Goal: Transaction & Acquisition: Purchase product/service

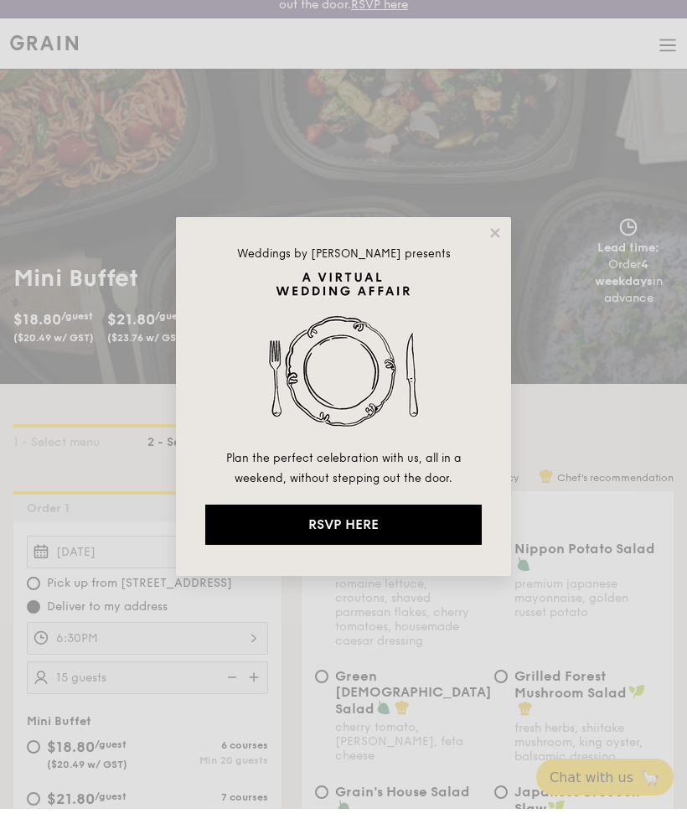
scroll to position [34, 0]
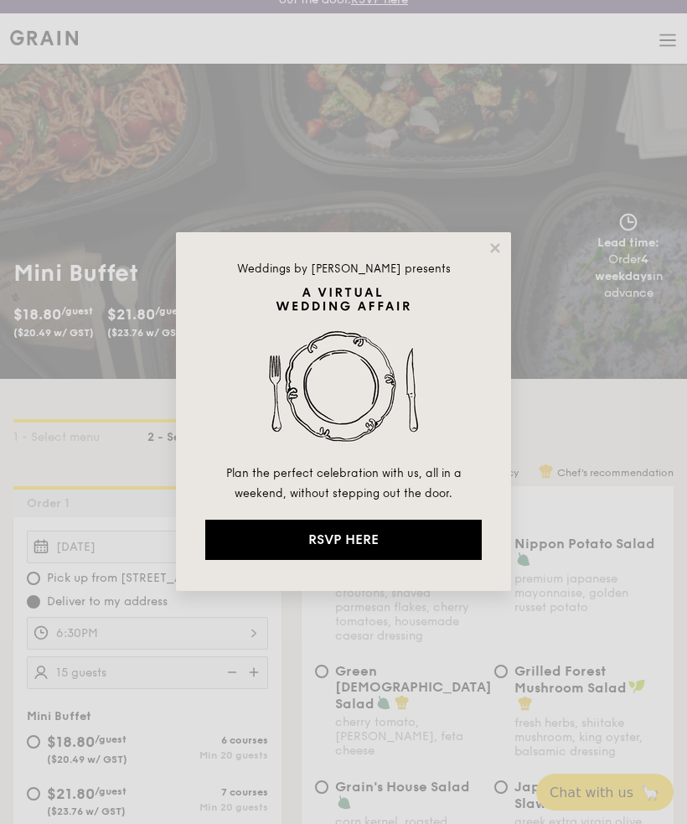
click at [501, 241] on icon at bounding box center [495, 248] width 15 height 15
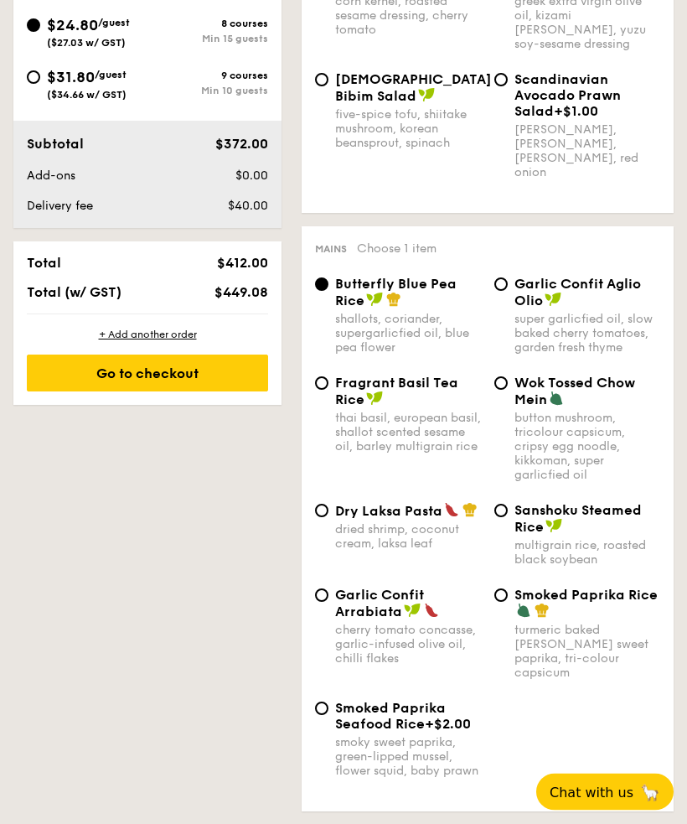
scroll to position [857, 0]
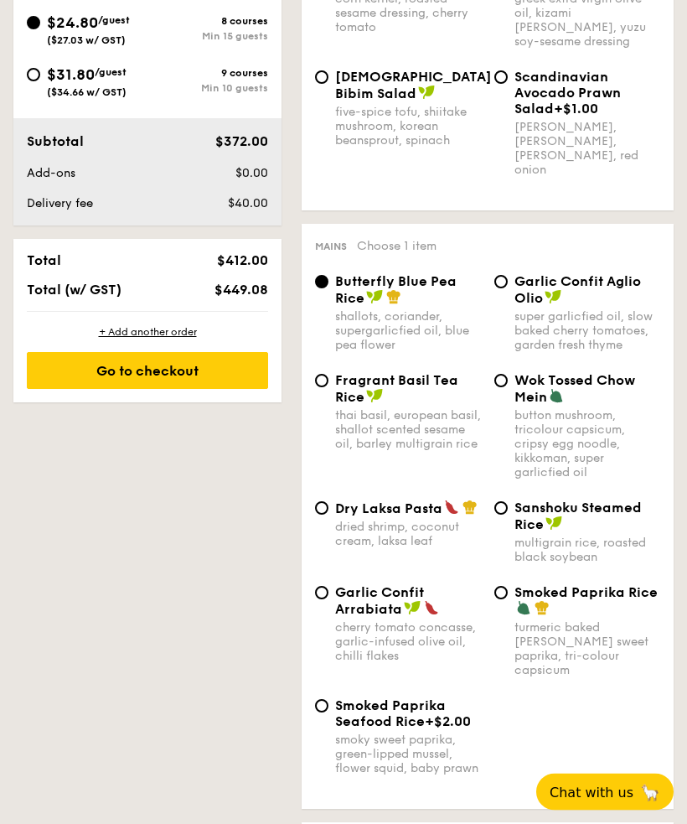
click at [29, 76] on input "$31.80 /guest ($34.66 w/ GST) 9 courses Min 10 guests" at bounding box center [33, 75] width 13 height 13
radio input "true"
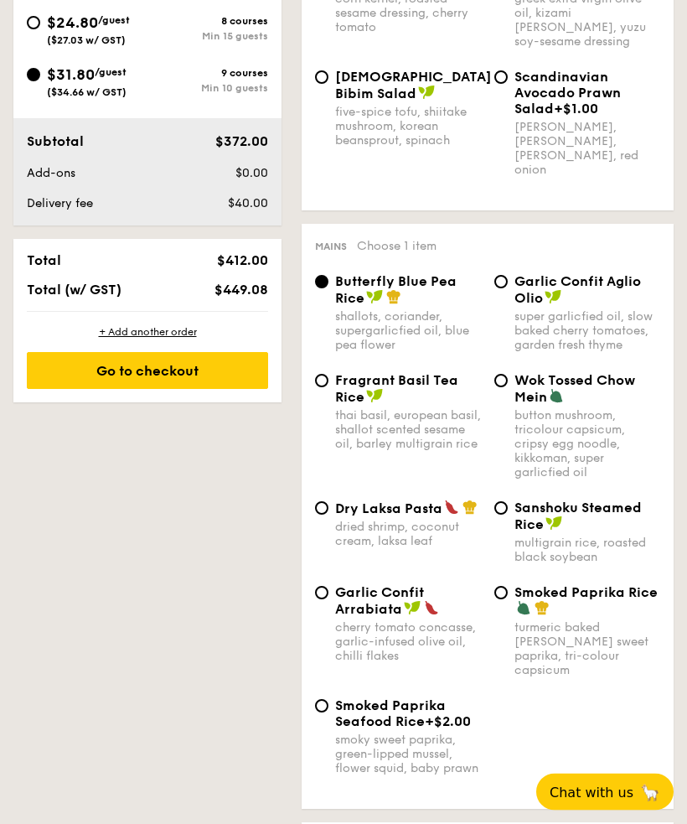
radio input "false"
radio input "true"
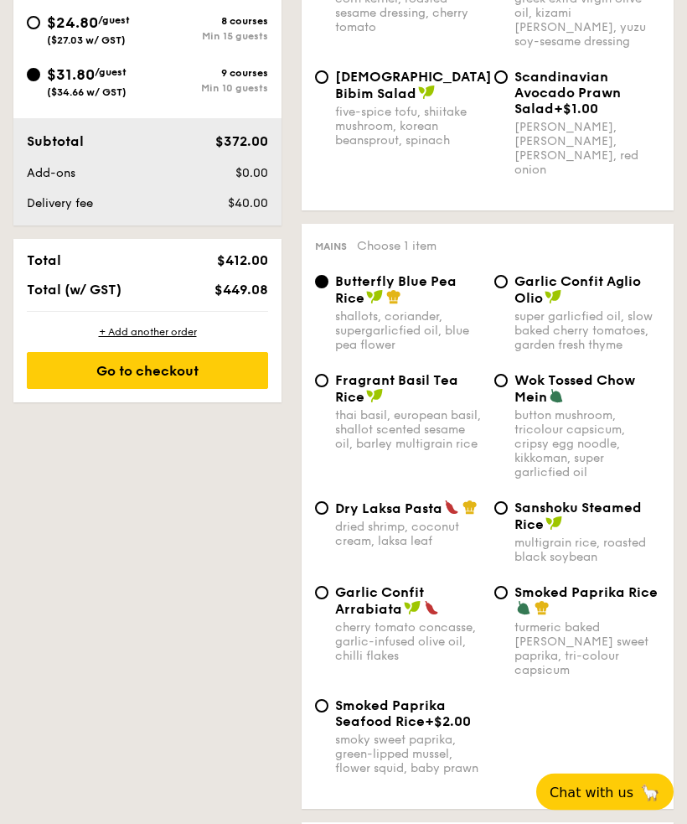
radio input "true"
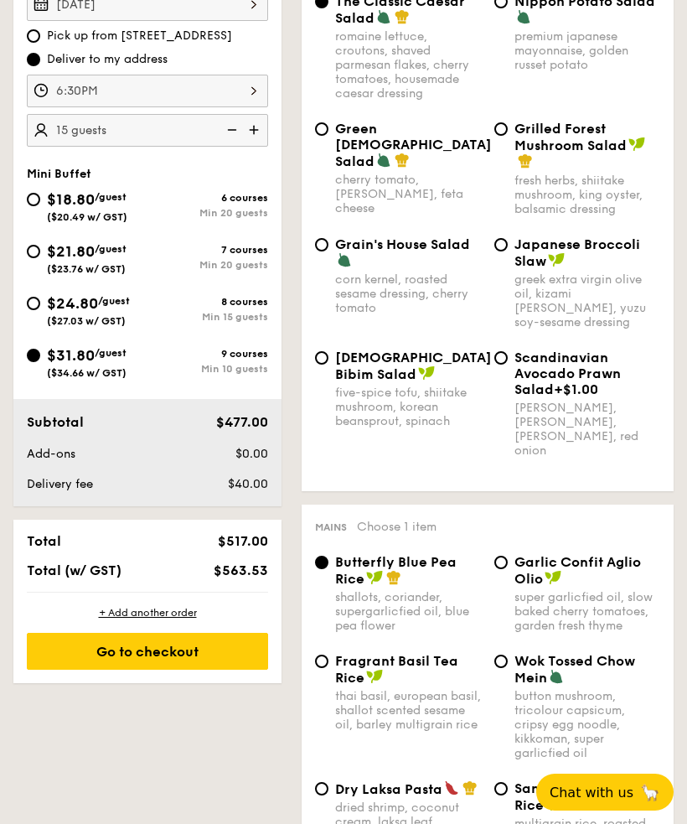
scroll to position [568, 0]
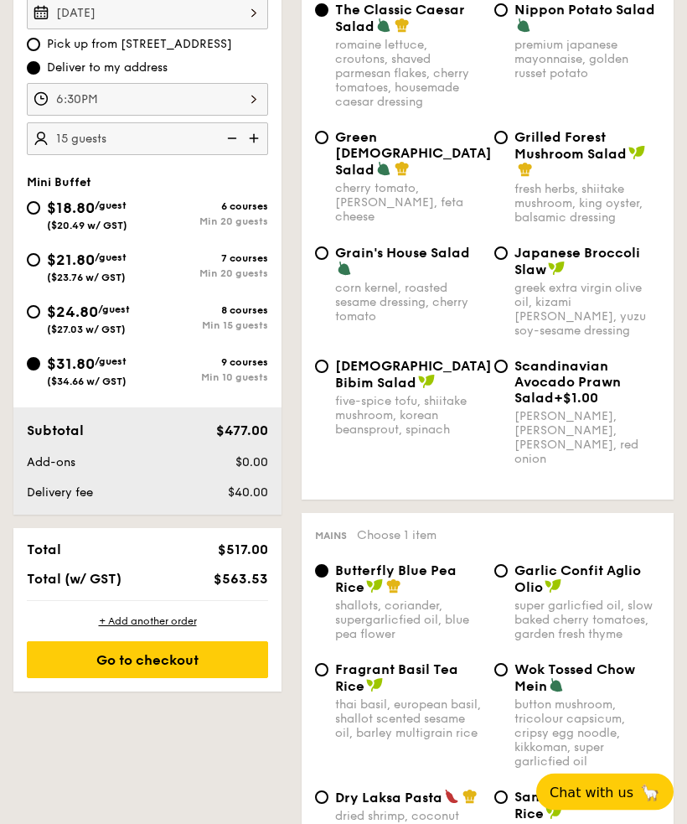
click at [13, 311] on div "Mini Buffet $18.80 /guest ($20.49 w/ GST) 6 courses Min 20 guests $21.80 /guest…" at bounding box center [147, 290] width 268 height 229
click at [30, 314] on input "$24.80 /guest ($27.03 w/ GST) 8 courses Min 15 guests" at bounding box center [33, 312] width 13 height 13
radio input "true"
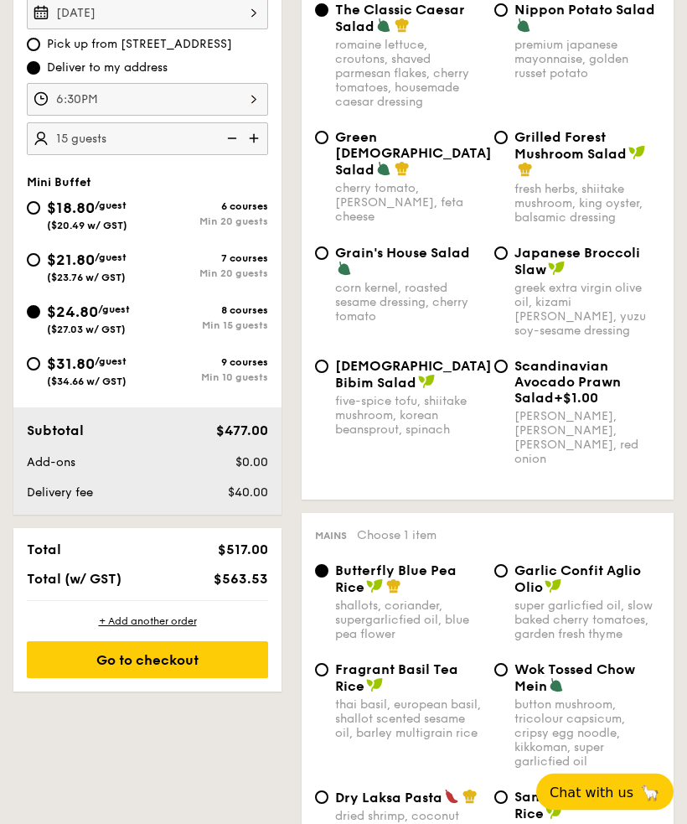
radio input "true"
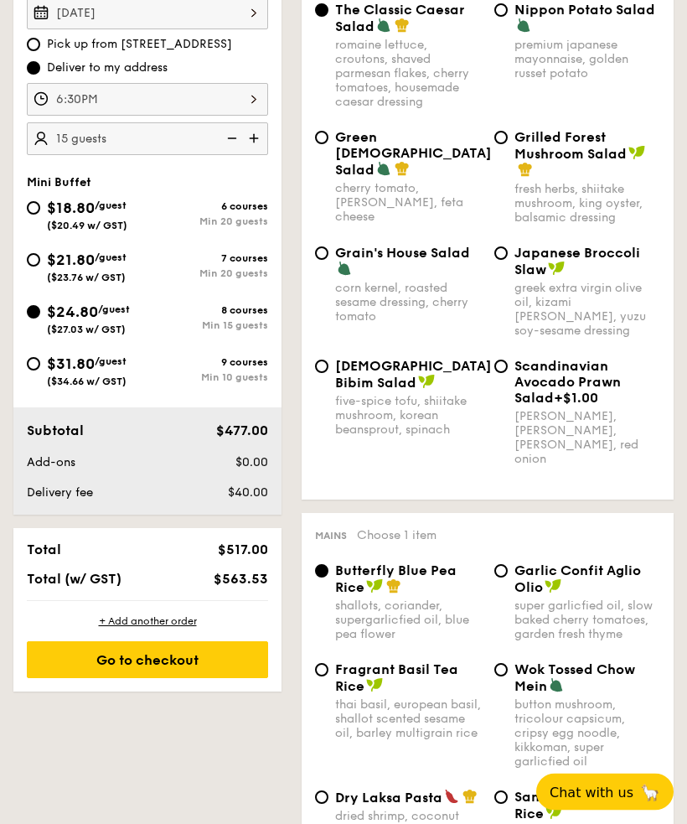
radio input "true"
click at [31, 363] on input "$31.80 /guest ($34.66 w/ GST) 9 courses Min 10 guests" at bounding box center [33, 363] width 13 height 13
radio input "true"
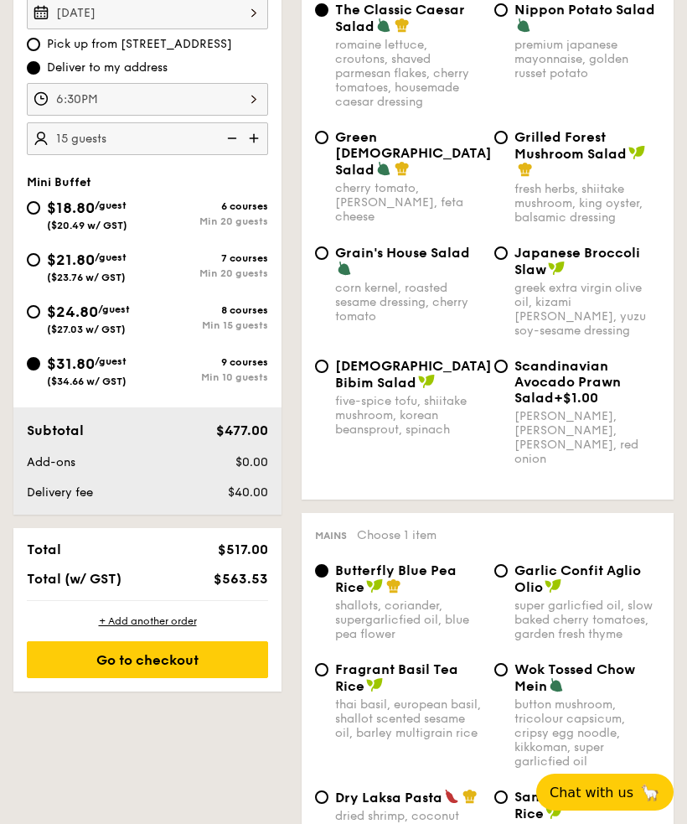
radio input "true"
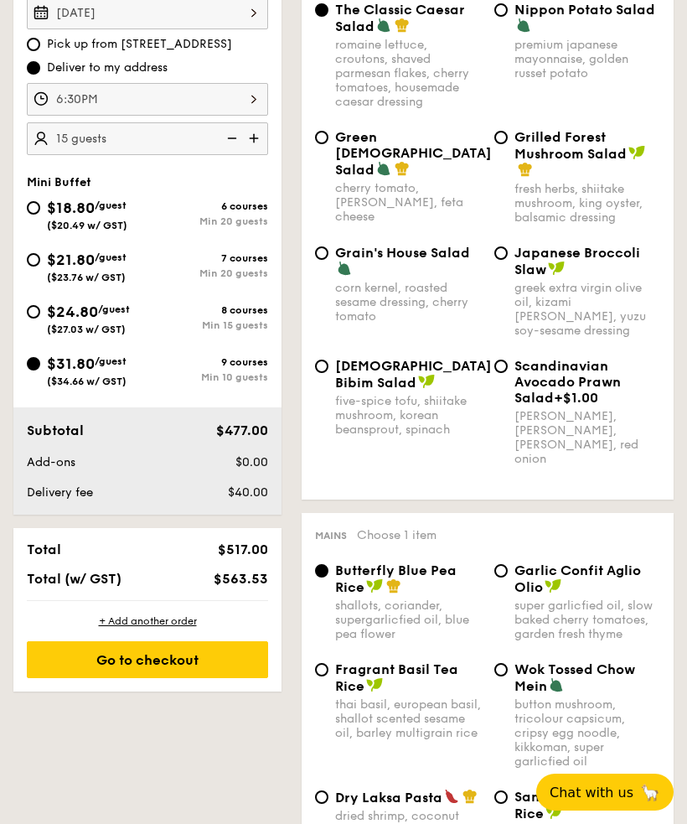
radio input "true"
click at [238, 136] on img at bounding box center [230, 138] width 25 height 32
type input "10 guests"
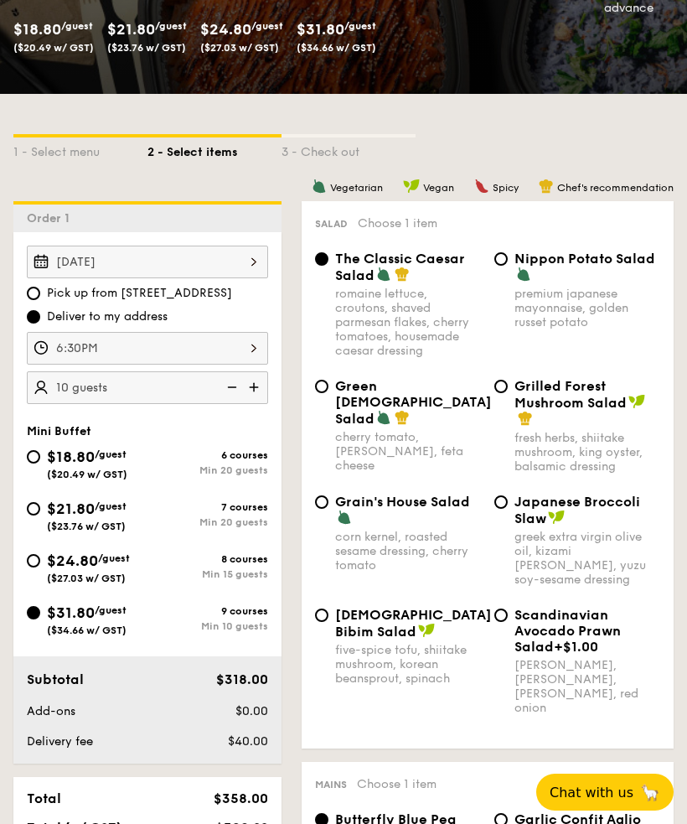
scroll to position [320, 0]
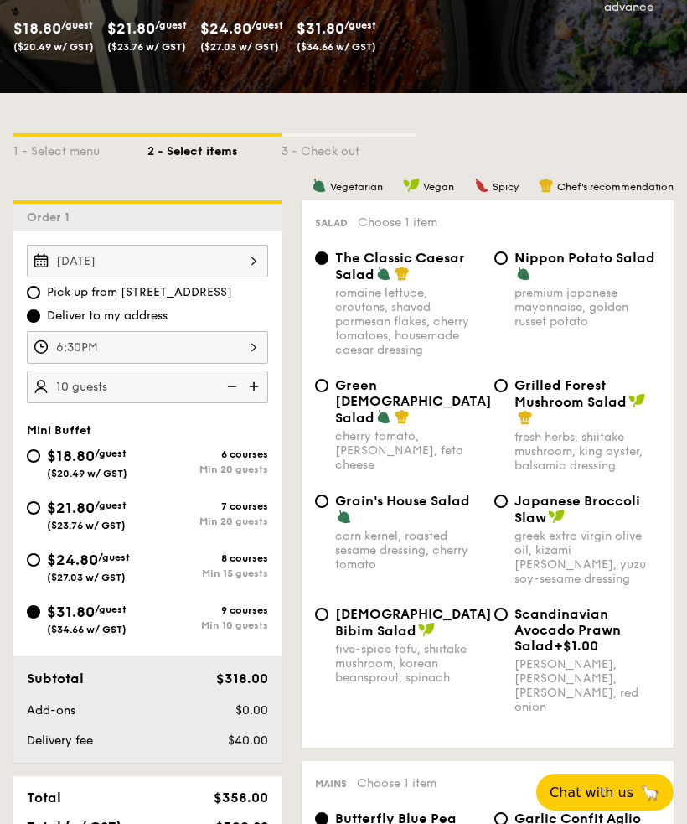
click at [506, 259] on input "Nippon Potato Salad premium japanese mayonnaise, golden russet potato" at bounding box center [501, 258] width 13 height 13
radio input "true"
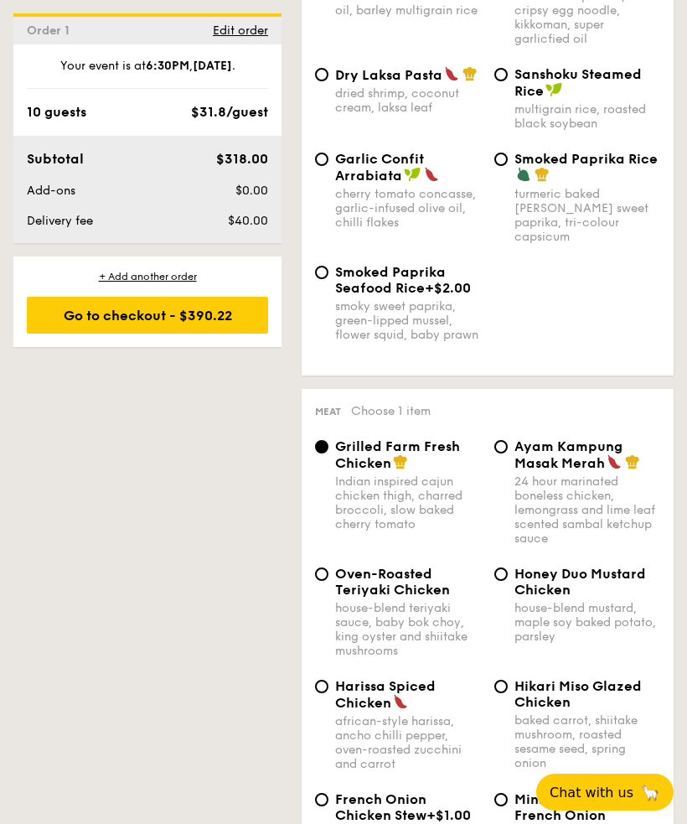
scroll to position [1295, 0]
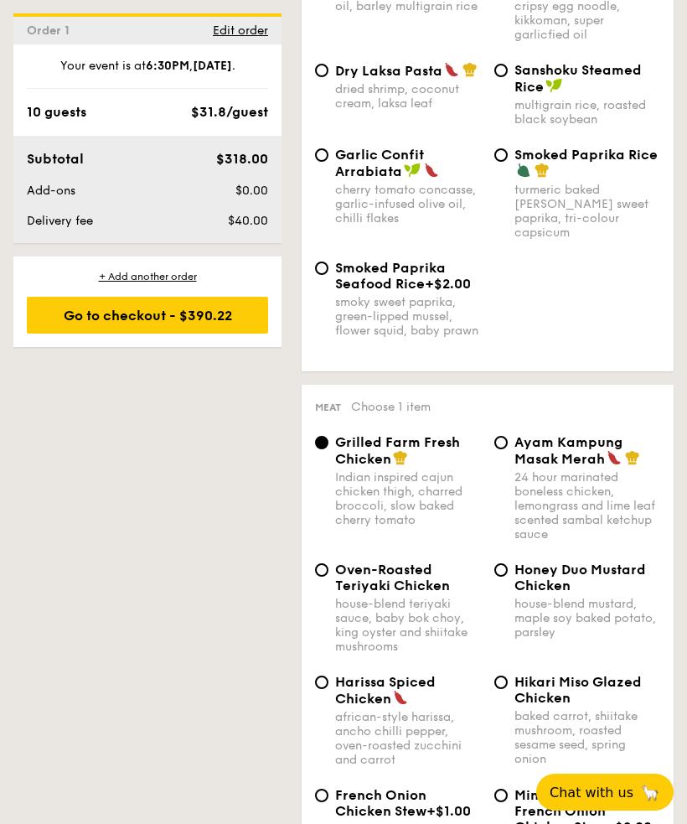
click at [506, 443] on input "Ayam Kampung Masak Merah 24 hour marinated boneless chicken, lemongrass and lim…" at bounding box center [501, 442] width 13 height 13
radio input "true"
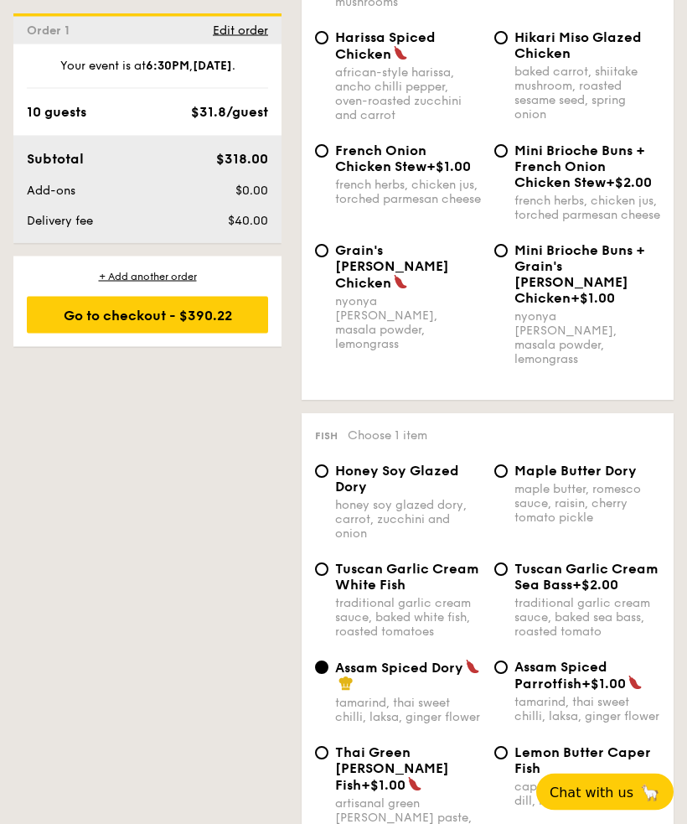
scroll to position [1943, 0]
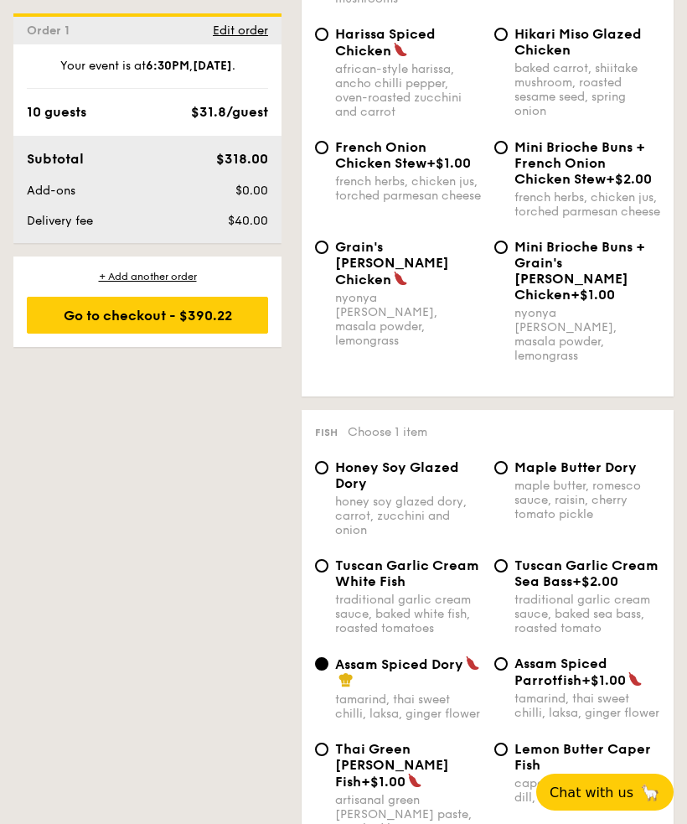
click at [337, 459] on span "Honey Soy Glazed Dory" at bounding box center [397, 475] width 124 height 32
click at [329, 461] on input "Honey Soy Glazed Dory honey soy glazed dory, carrot, zucchini and onion" at bounding box center [321, 467] width 13 height 13
radio input "true"
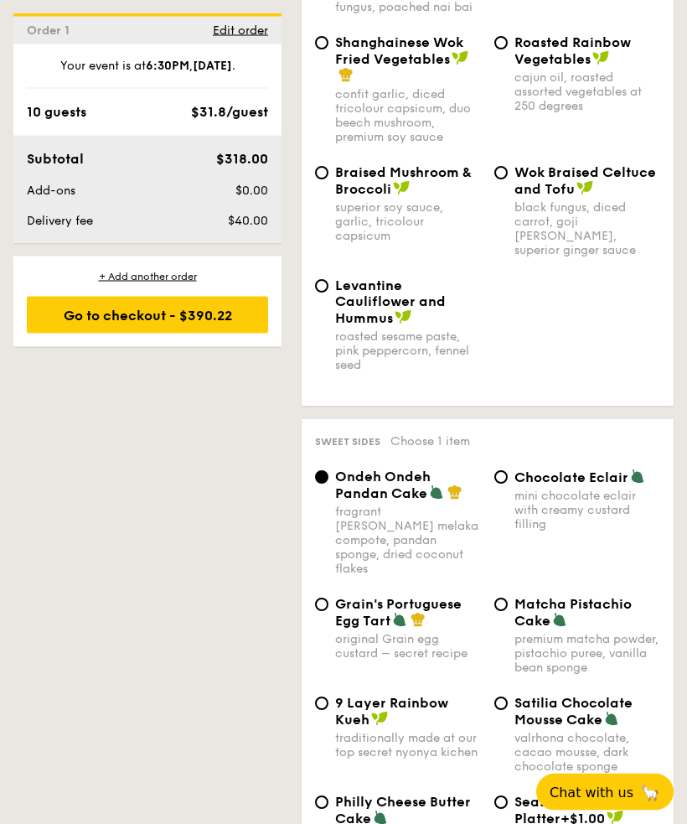
scroll to position [3167, 0]
click at [345, 596] on span "Grain's Portuguese Egg Tart" at bounding box center [398, 612] width 127 height 33
click at [329, 598] on input "Grain's Portuguese Egg Tart original Grain egg custard – secret recipe" at bounding box center [321, 604] width 13 height 13
radio input "true"
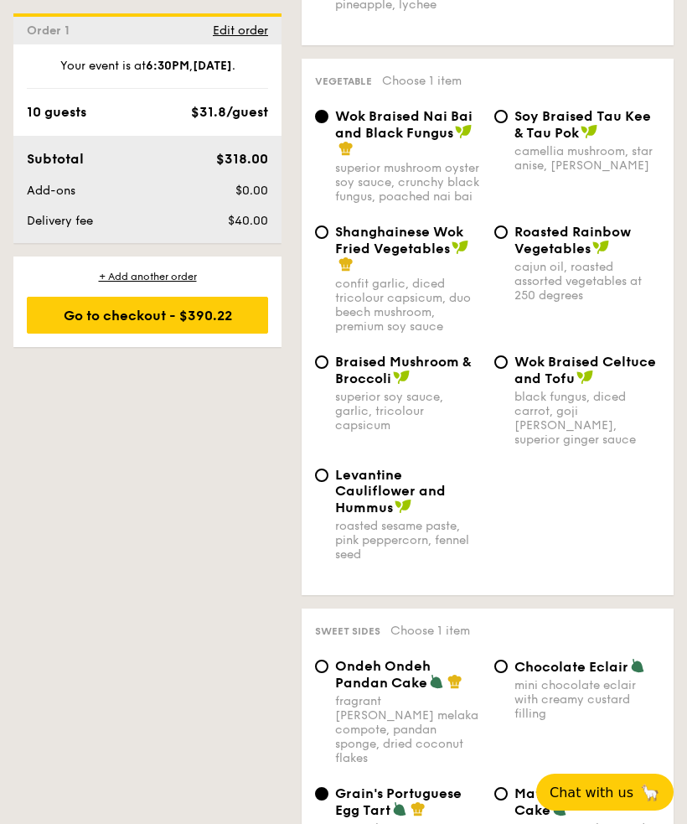
scroll to position [2977, 0]
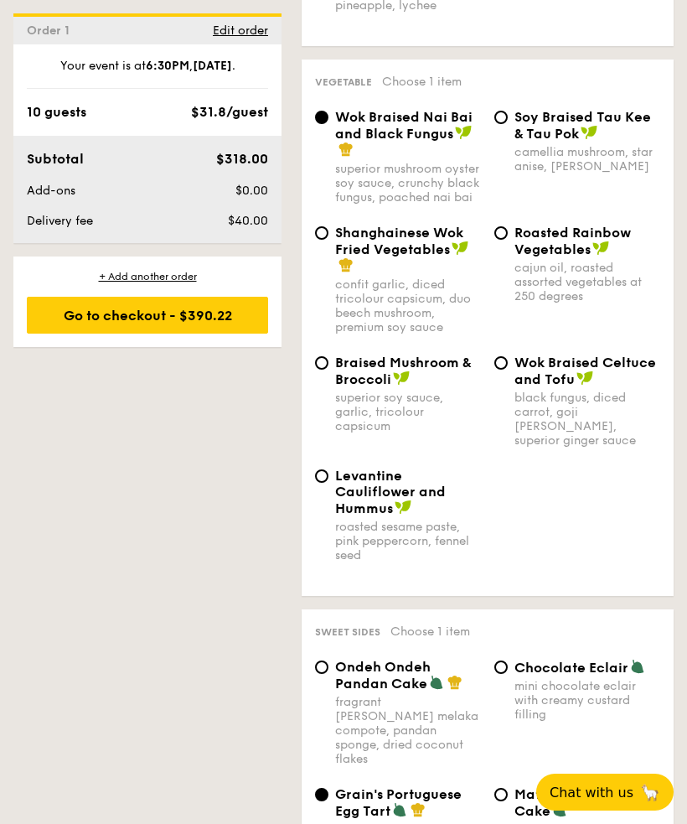
click at [516, 252] on span "Roasted Rainbow Vegetables" at bounding box center [573, 241] width 117 height 33
click at [508, 240] on input "Roasted Rainbow Vegetables cajun oil, roasted assorted vegetables at 250 degrees" at bounding box center [501, 232] width 13 height 13
radio input "true"
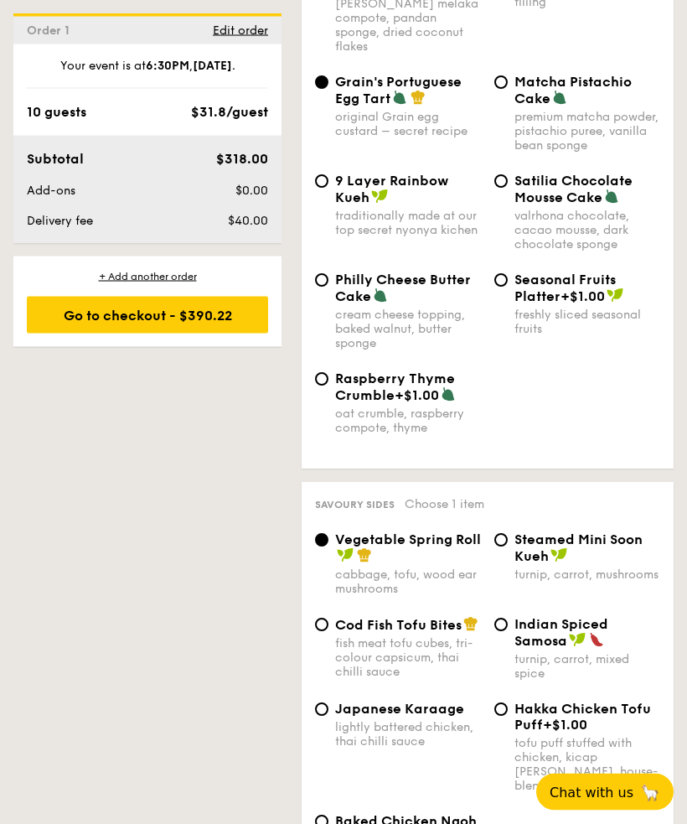
scroll to position [3695, 0]
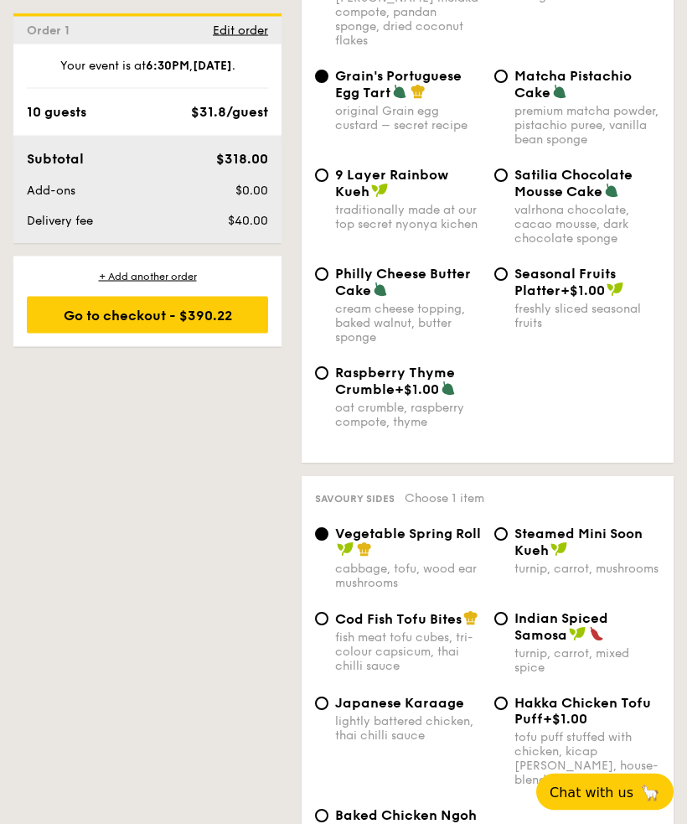
click at [345, 612] on span "Cod Fish Tofu Bites" at bounding box center [398, 620] width 127 height 16
click at [329, 613] on input "Cod Fish Tofu Bites fish meat tofu cubes, tri-colour capsicum, thai chilli sauce" at bounding box center [321, 619] width 13 height 13
radio input "true"
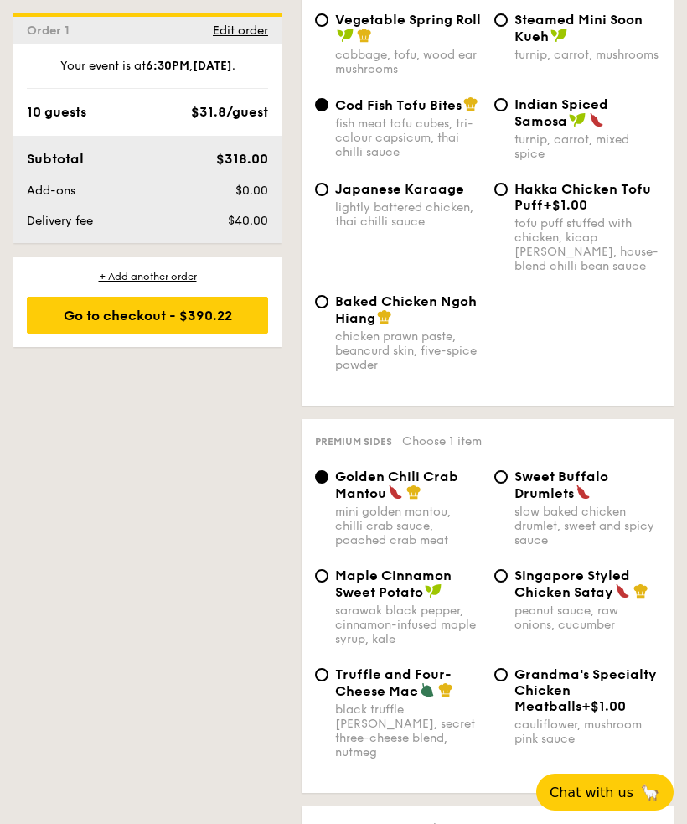
scroll to position [4221, 0]
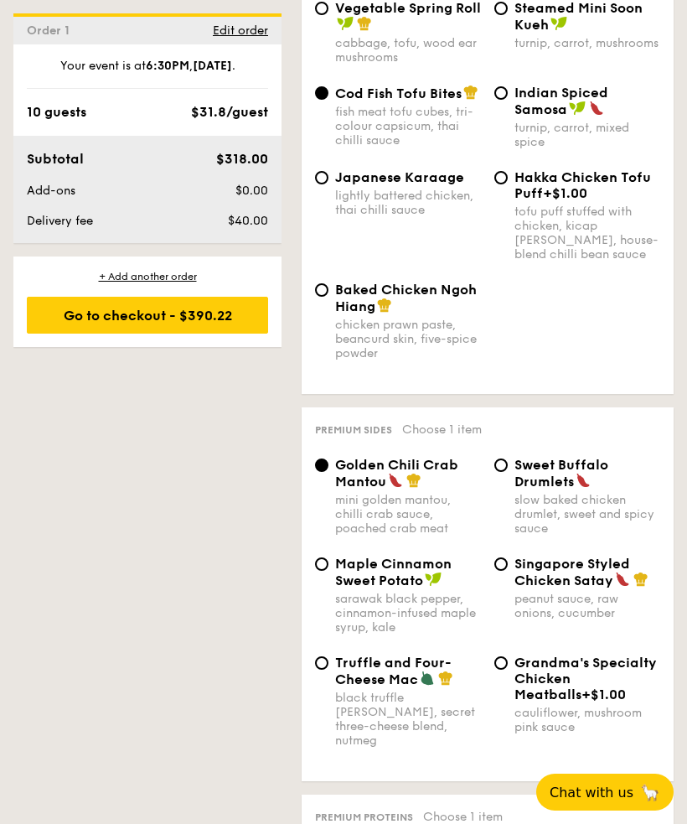
click at [516, 577] on span "Singapore Styled Chicken Satay" at bounding box center [573, 572] width 116 height 33
click at [508, 571] on input "Singapore Styled Chicken Satay peanut sauce, raw onions, cucumber" at bounding box center [501, 563] width 13 height 13
radio input "true"
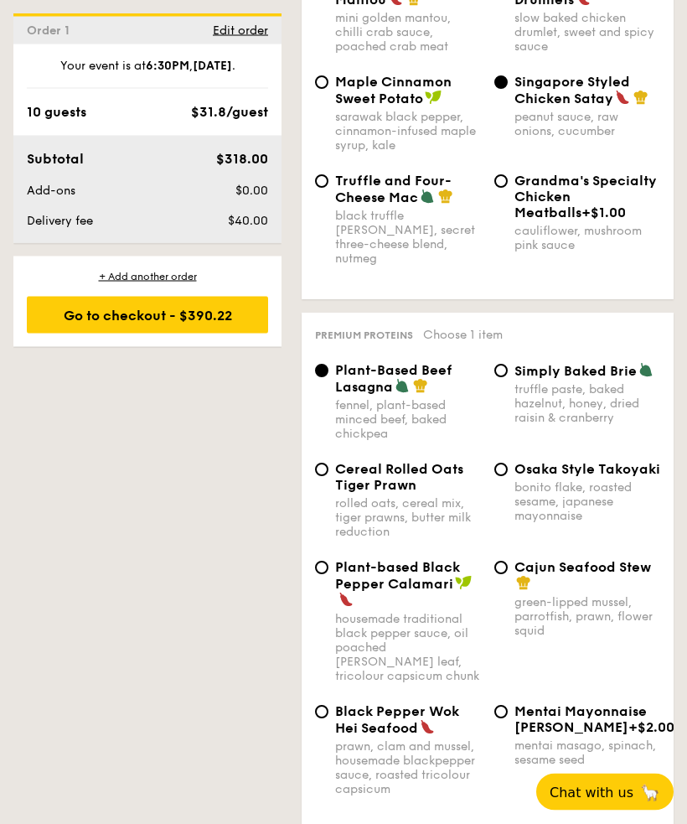
scroll to position [4731, 0]
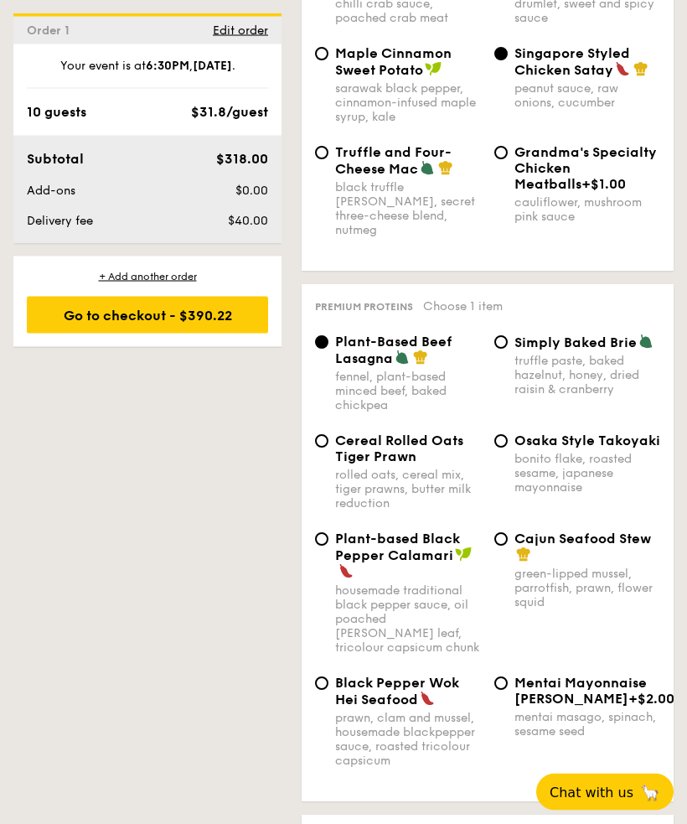
click at [340, 676] on span "Black Pepper Wok Hei Seafood" at bounding box center [397, 692] width 124 height 33
click at [329, 677] on input "Black Pepper Wok Hei Seafood prawn, clam and mussel, housemade blackpepper sauc…" at bounding box center [321, 683] width 13 height 13
radio input "true"
click at [345, 340] on span "Plant-Based Beef Lasagna" at bounding box center [393, 350] width 117 height 33
click at [329, 340] on input "Plant-Based Beef Lasagna fennel, plant-based minced beef, baked chickpea" at bounding box center [321, 342] width 13 height 13
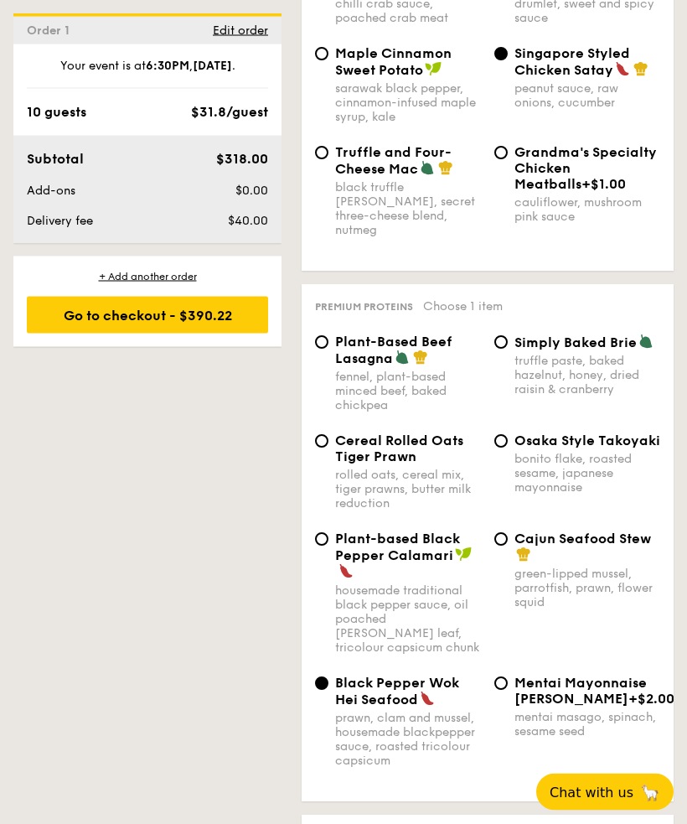
radio input "true"
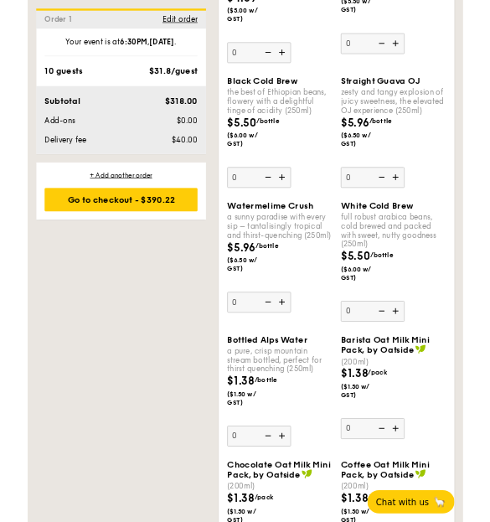
scroll to position [7718, 0]
